Goal: Task Accomplishment & Management: Use online tool/utility

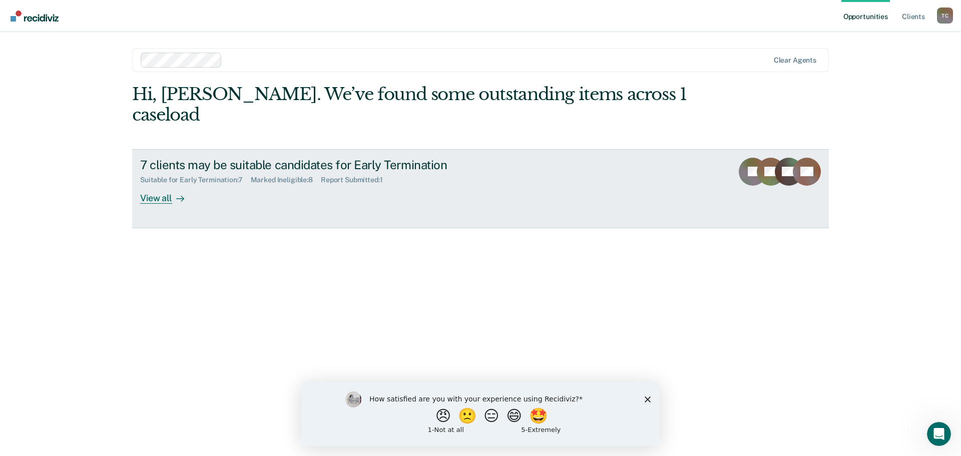
click at [154, 184] on div "View all" at bounding box center [168, 194] width 56 height 20
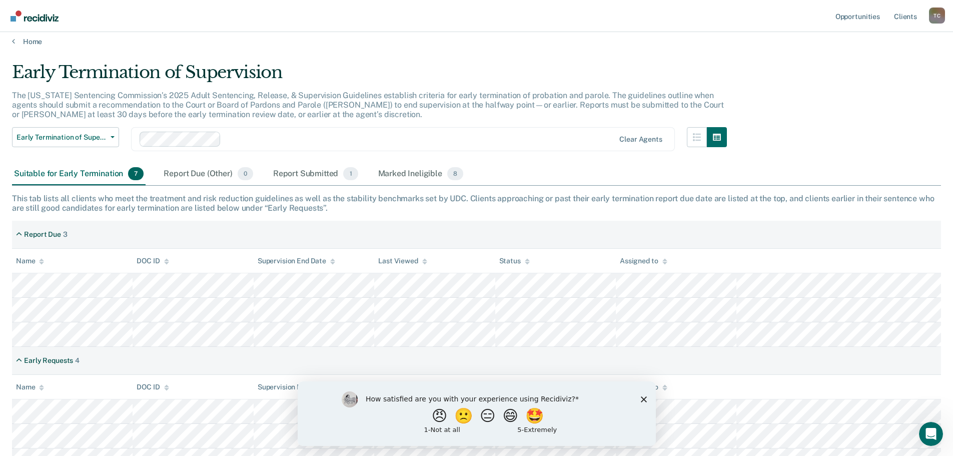
scroll to position [121, 0]
